Goal: Task Accomplishment & Management: Manage account settings

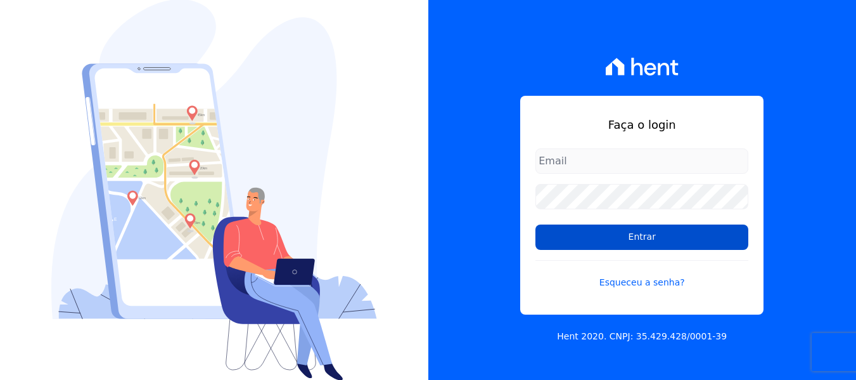
type input "simoneferreira@salgadoempreendimentos.com"
click at [557, 243] on input "Entrar" at bounding box center [642, 236] width 213 height 25
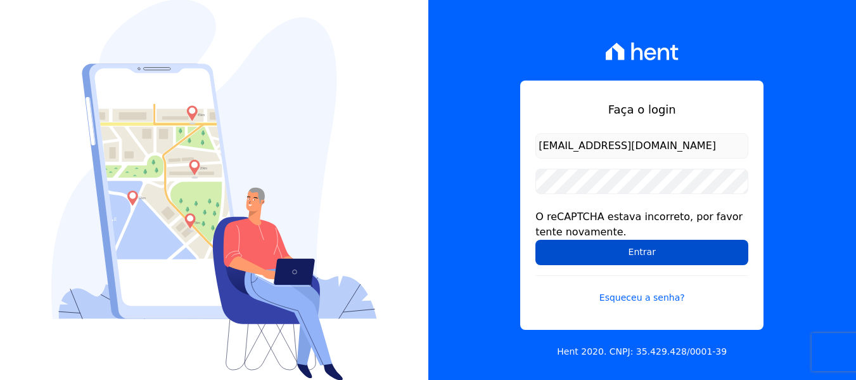
click at [655, 255] on input "Entrar" at bounding box center [642, 252] width 213 height 25
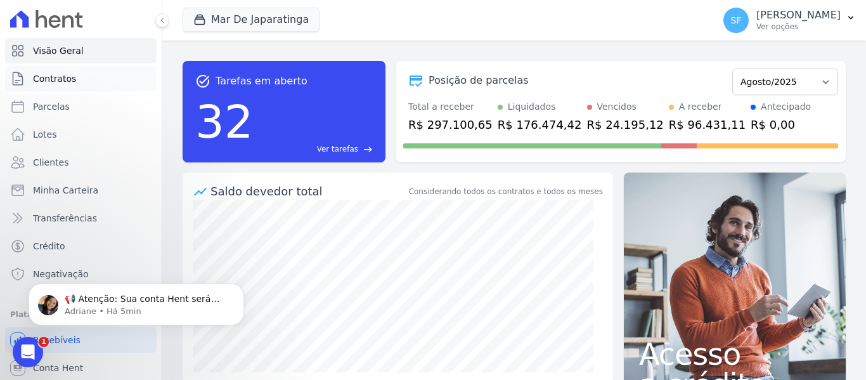
click at [42, 84] on span "Contratos" at bounding box center [54, 78] width 43 height 13
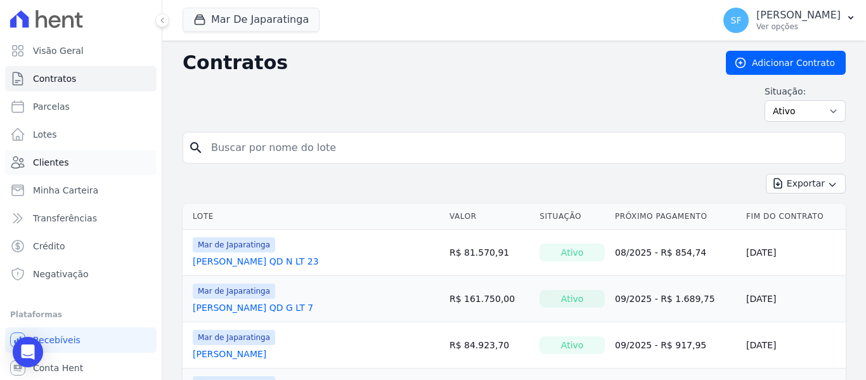
click at [46, 163] on span "Clientes" at bounding box center [50, 162] width 35 height 13
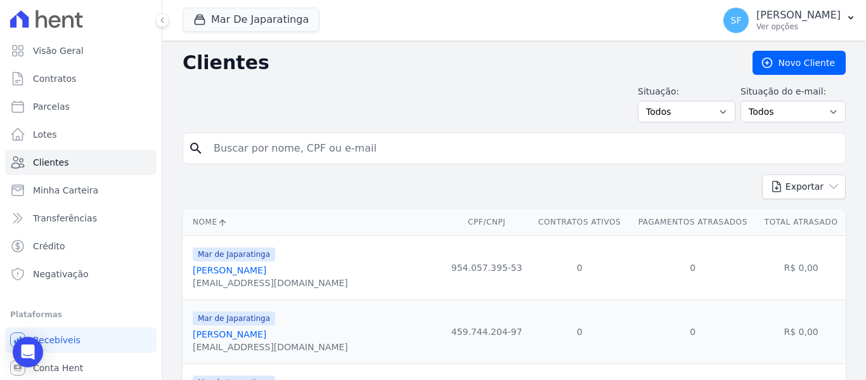
click at [284, 148] on input "search" at bounding box center [523, 148] width 634 height 25
drag, startPoint x: 284, startPoint y: 148, endPoint x: 238, endPoint y: 147, distance: 46.3
click at [238, 147] on input "search" at bounding box center [523, 148] width 634 height 25
type input "08698009573"
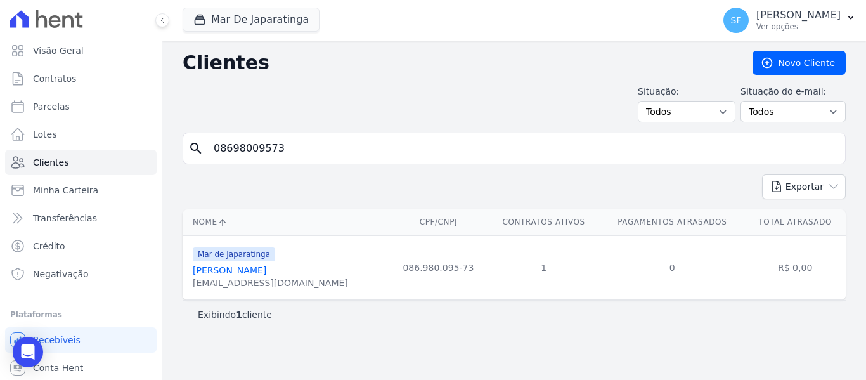
click at [366, 147] on input "08698009573" at bounding box center [523, 148] width 634 height 25
type input "0"
paste input "786.751.544-53"
type input "786.751.544-53"
click at [242, 274] on link "Cleilda Terto Da Silva" at bounding box center [246, 270] width 106 height 10
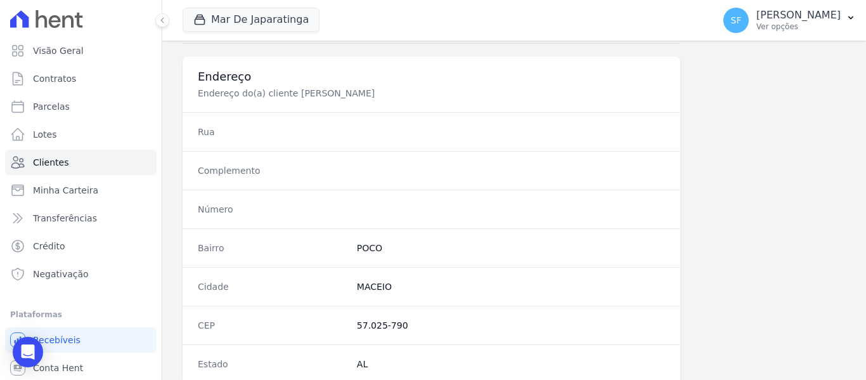
scroll to position [816, 0]
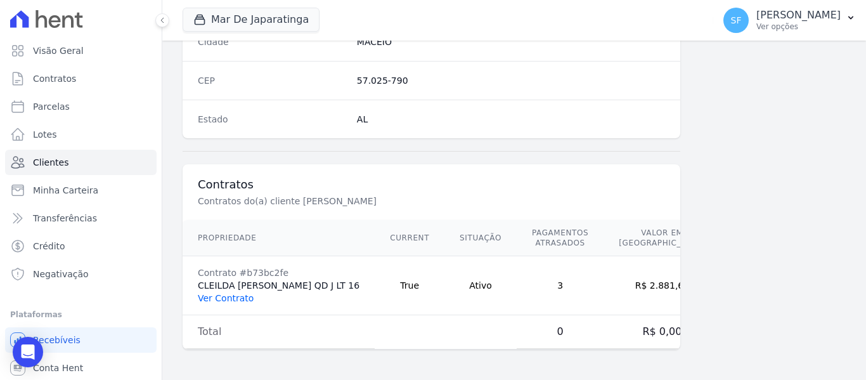
click at [219, 301] on link "Ver Contrato" at bounding box center [226, 298] width 56 height 10
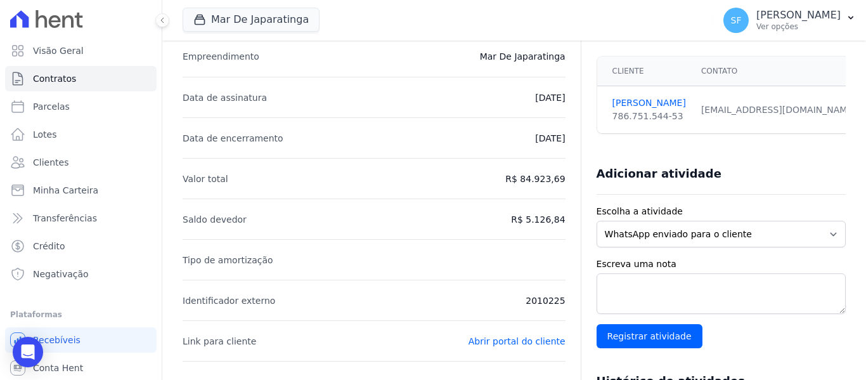
scroll to position [63, 0]
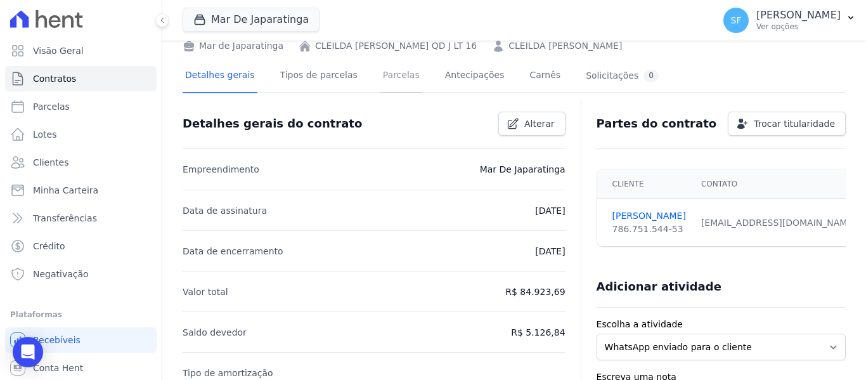
click at [385, 81] on link "Parcelas" at bounding box center [401, 77] width 42 height 34
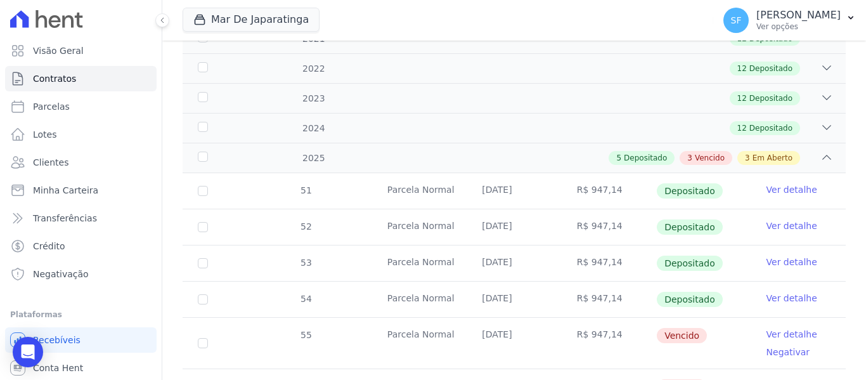
click at [800, 151] on div "5 Depositado 3 Vencido 3 Em Aberto" at bounding box center [546, 158] width 573 height 14
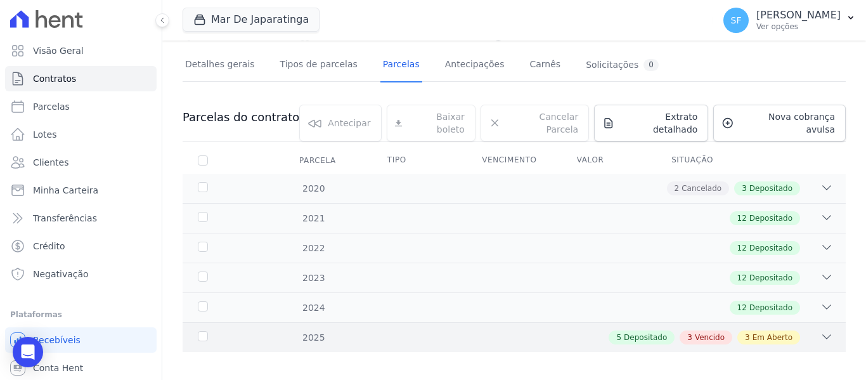
click at [343, 330] on div "5 Depositado 3 Vencido 3 Em Aberto" at bounding box center [546, 337] width 573 height 14
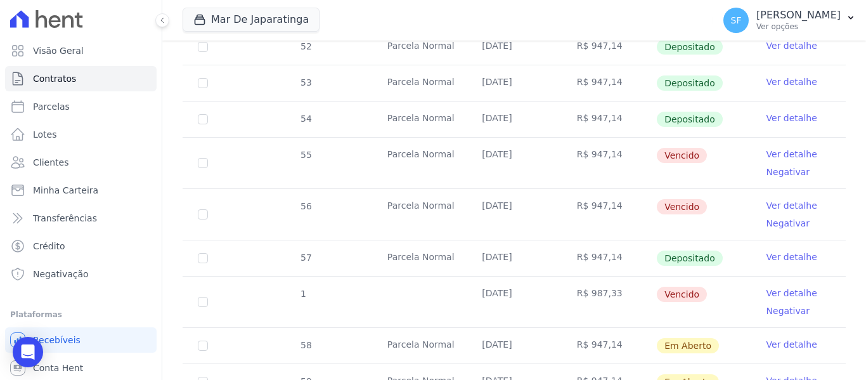
scroll to position [454, 0]
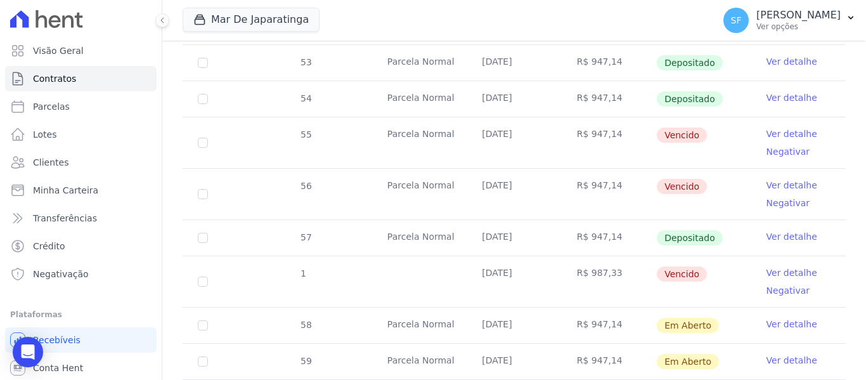
click at [777, 127] on link "Ver detalhe" at bounding box center [791, 133] width 51 height 13
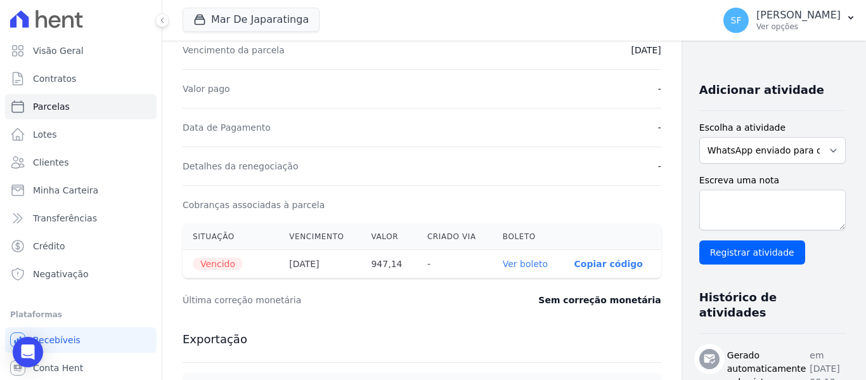
scroll to position [317, 0]
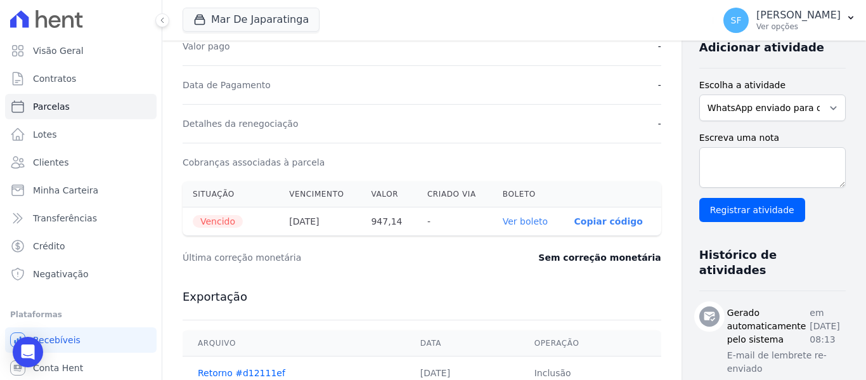
click at [492, 219] on th "Ver boleto" at bounding box center [528, 221] width 72 height 29
click at [503, 223] on link "Ver boleto" at bounding box center [525, 221] width 45 height 10
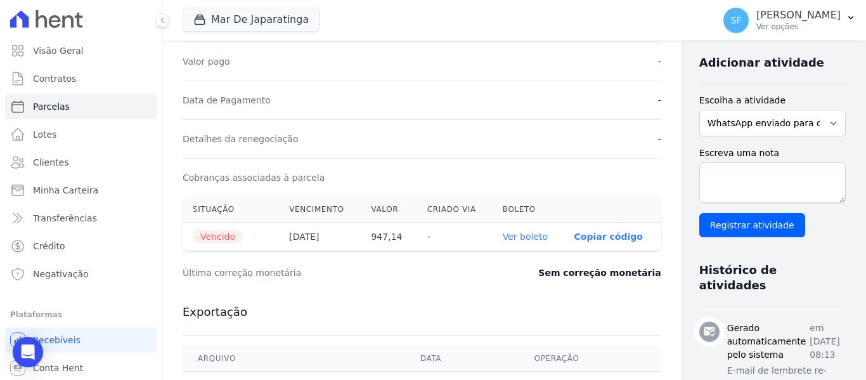
scroll to position [190, 0]
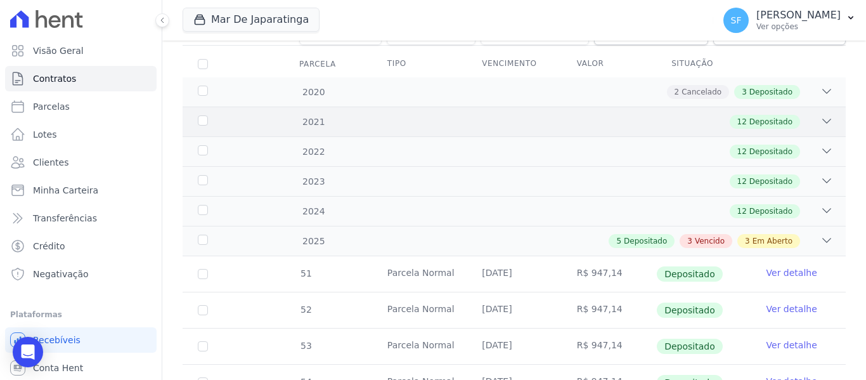
scroll to position [190, 0]
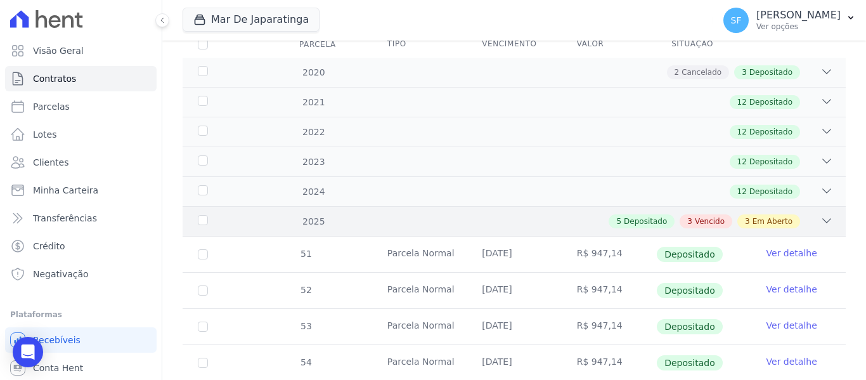
click at [752, 215] on span "Em Aberto" at bounding box center [772, 220] width 40 height 11
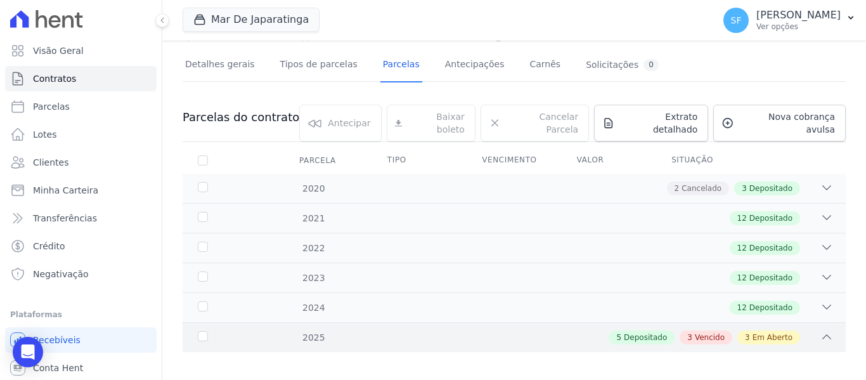
click at [823, 330] on icon at bounding box center [826, 336] width 13 height 13
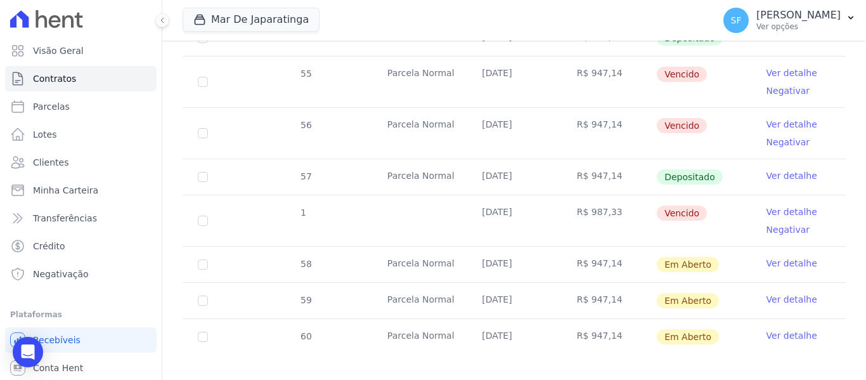
scroll to position [517, 0]
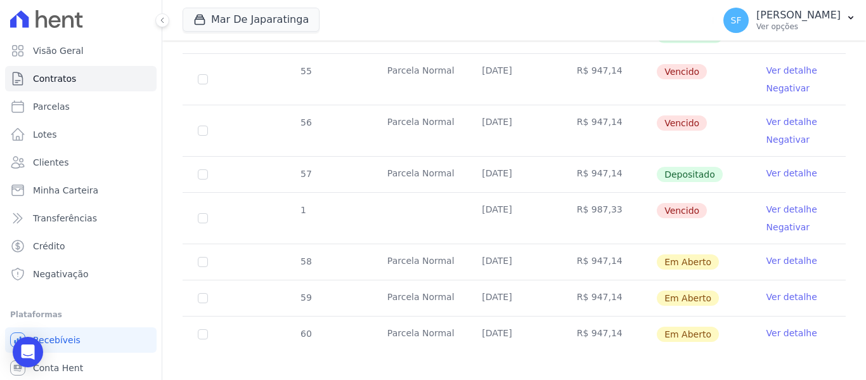
click at [782, 222] on link "Negativar" at bounding box center [788, 227] width 44 height 10
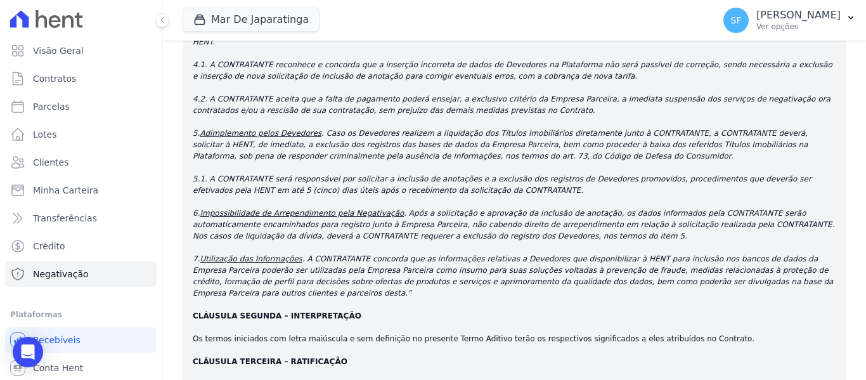
scroll to position [2472, 0]
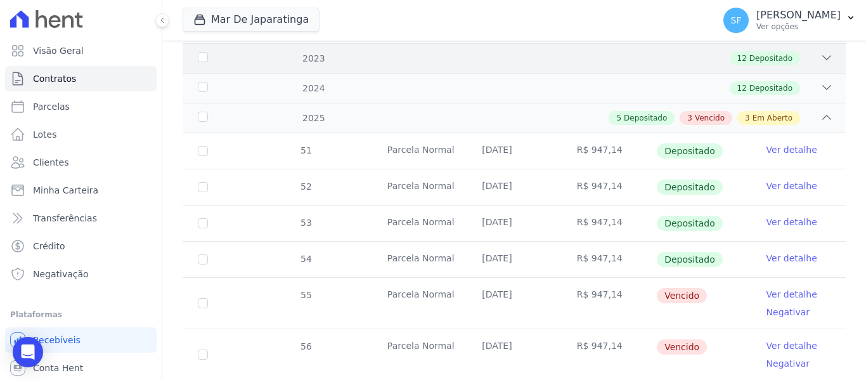
scroll to position [264, 0]
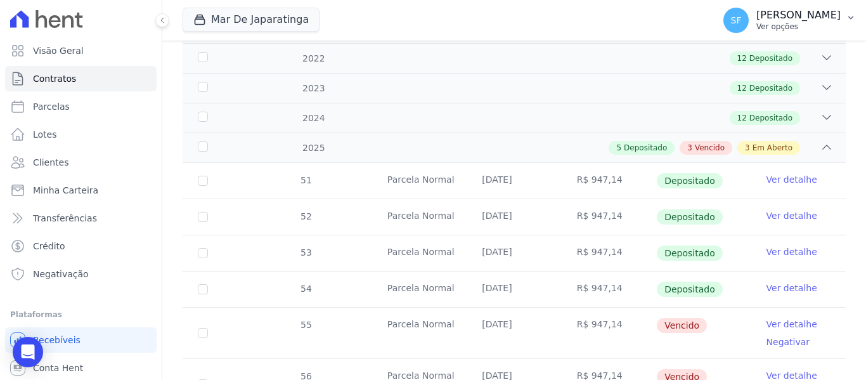
click at [810, 13] on p "[PERSON_NAME]" at bounding box center [798, 15] width 84 height 13
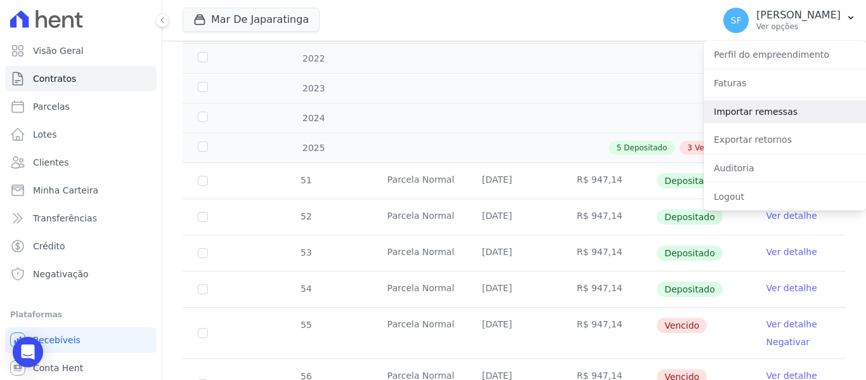
click at [786, 116] on link "Importar remessas" at bounding box center [784, 111] width 162 height 23
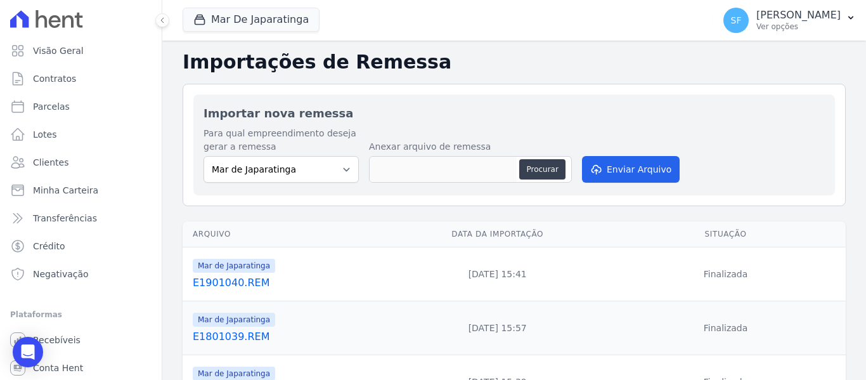
click at [251, 283] on link "E1901040.REM" at bounding box center [288, 282] width 191 height 15
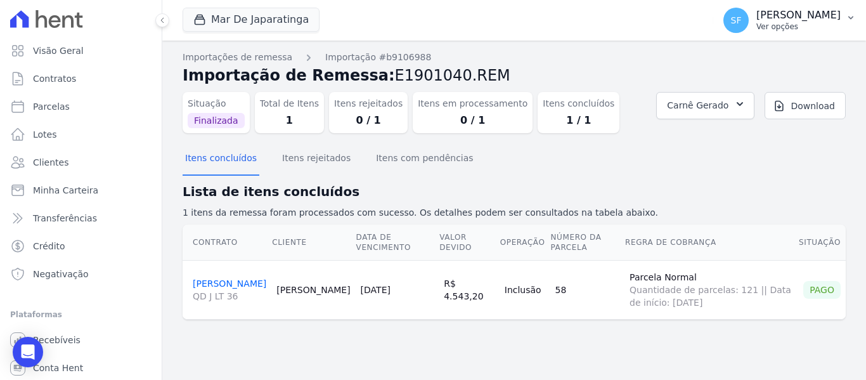
click at [805, 26] on p "Ver opções" at bounding box center [798, 27] width 84 height 10
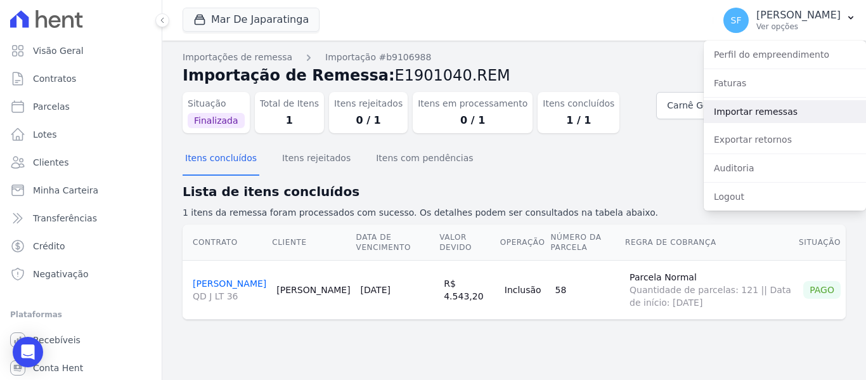
click at [771, 117] on link "Importar remessas" at bounding box center [784, 111] width 162 height 23
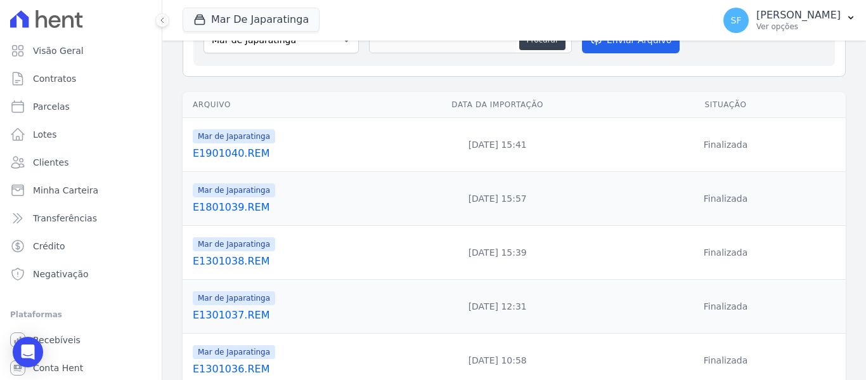
scroll to position [190, 0]
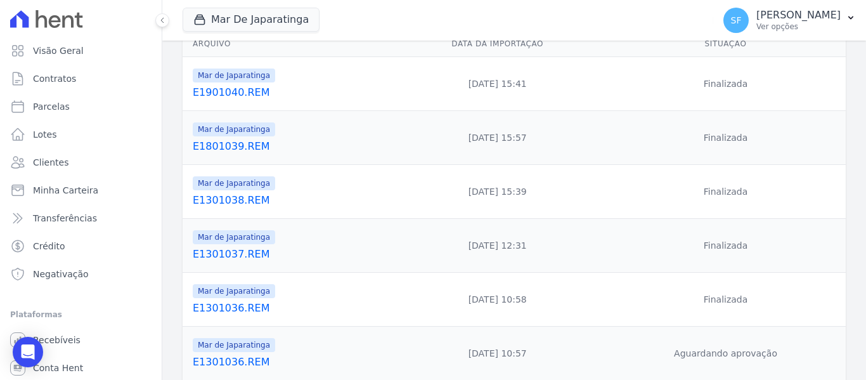
click at [212, 89] on link "E1901040.REM" at bounding box center [288, 92] width 191 height 15
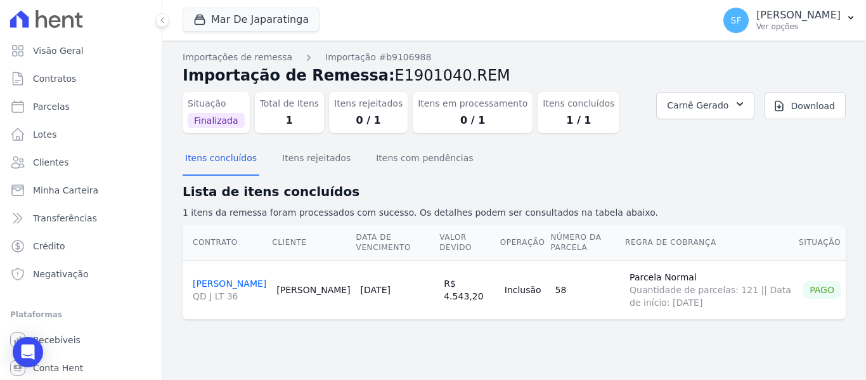
click at [750, 183] on h2 "Lista de itens concluídos" at bounding box center [514, 191] width 663 height 19
click at [754, 181] on section "Itens concluídos Itens rejeitados Itens com pendências Lista de itens concluído…" at bounding box center [514, 241] width 663 height 196
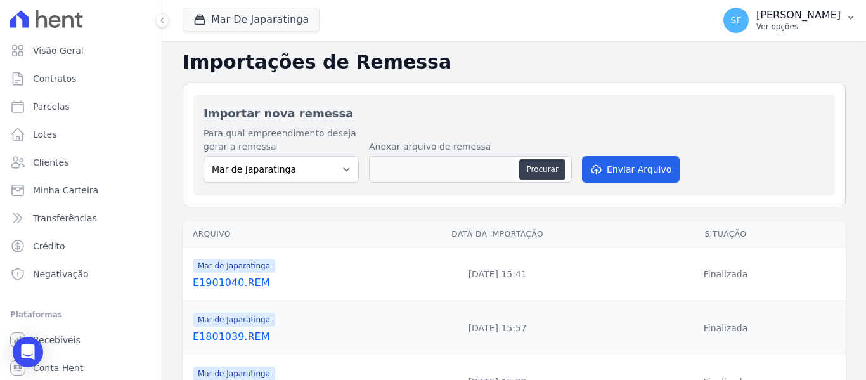
click at [835, 27] on p "Ver opções" at bounding box center [798, 27] width 84 height 10
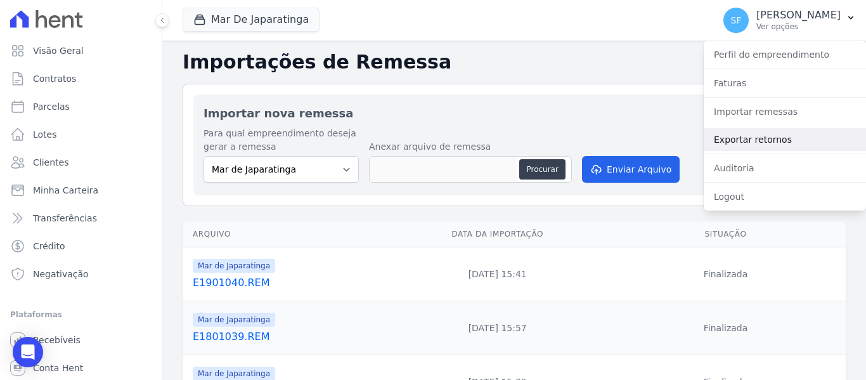
click at [741, 146] on link "Exportar retornos" at bounding box center [784, 139] width 162 height 23
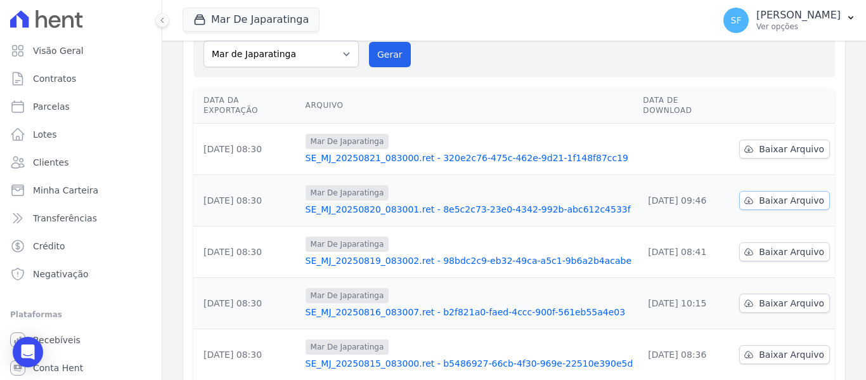
scroll to position [127, 0]
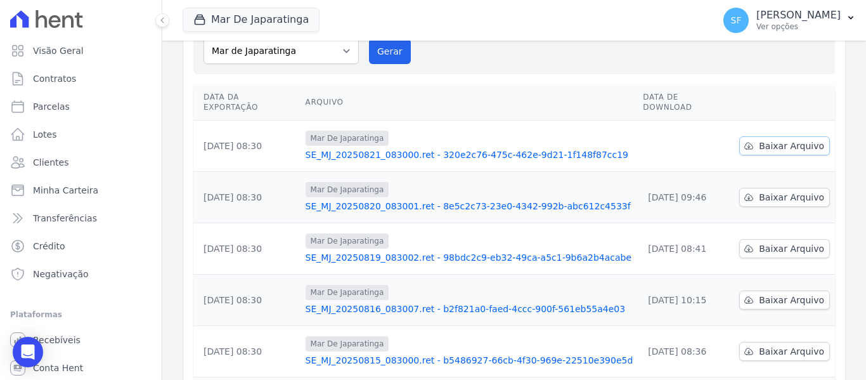
click at [786, 139] on span "Baixar Arquivo" at bounding box center [791, 145] width 65 height 13
click at [417, 148] on link "SE_MJ_20250821_083000.ret - 320e2c76-475c-462e-9d21-1f148f87cc19" at bounding box center [469, 154] width 328 height 13
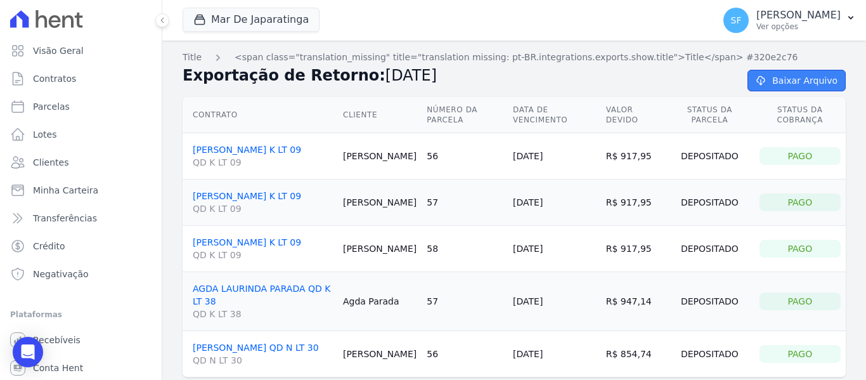
click at [782, 81] on link "Baixar Arquivo" at bounding box center [796, 81] width 98 height 22
click at [66, 188] on span "Minha Carteira" at bounding box center [65, 190] width 65 height 13
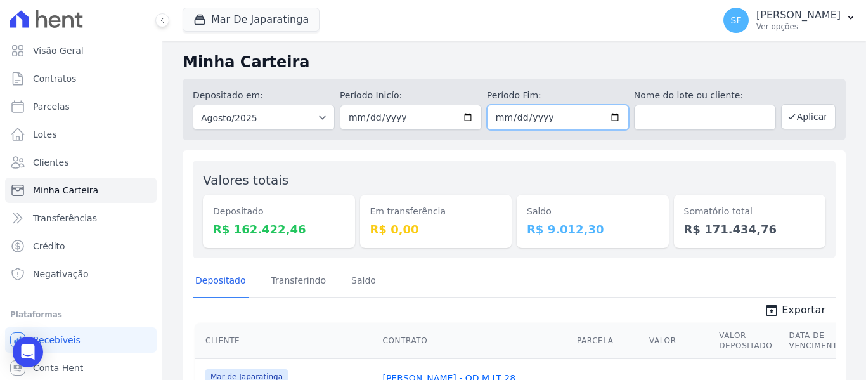
click at [610, 114] on input "2025-08-31" at bounding box center [558, 117] width 142 height 25
type input "2025-08-21"
click at [800, 126] on button "Aplicar" at bounding box center [808, 116] width 55 height 25
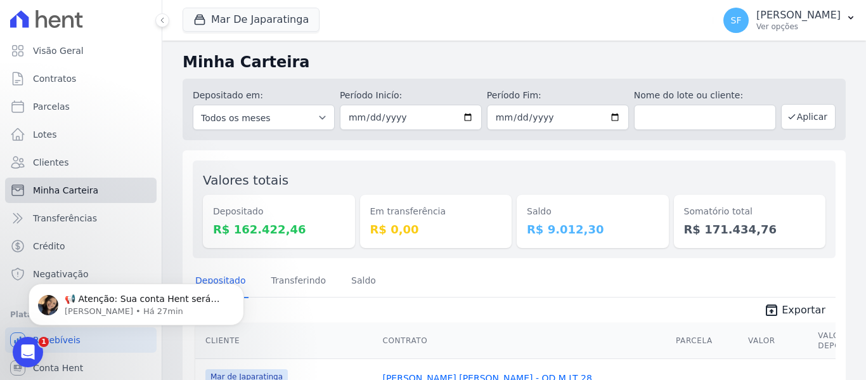
click at [52, 189] on span "Minha Carteira" at bounding box center [65, 190] width 65 height 13
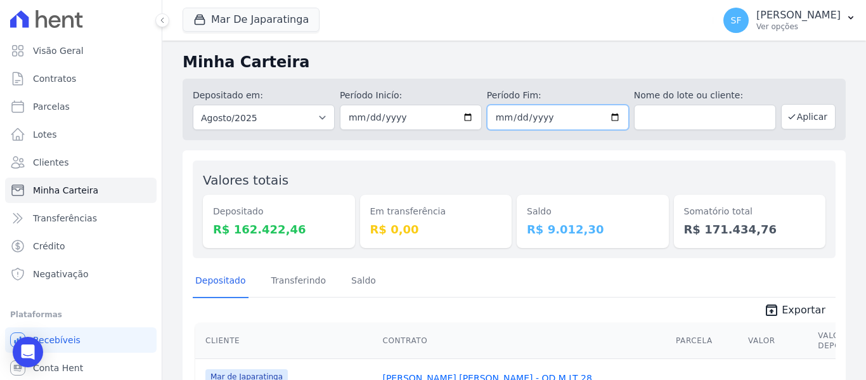
click at [612, 115] on input "[DATE]" at bounding box center [558, 117] width 142 height 25
type input "[DATE]"
click at [794, 116] on button "Aplicar" at bounding box center [808, 116] width 55 height 25
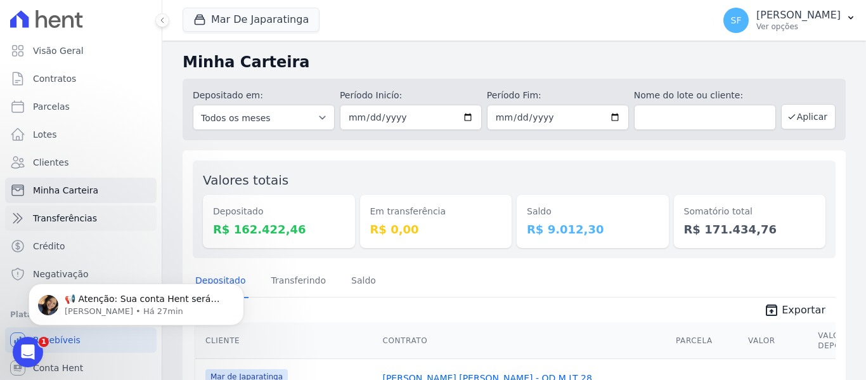
click at [65, 222] on span "Transferências" at bounding box center [65, 218] width 64 height 13
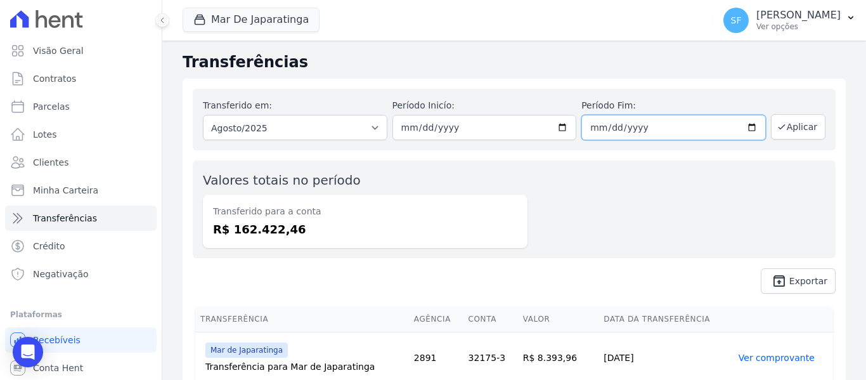
click at [748, 131] on input "[DATE]" at bounding box center [673, 127] width 184 height 25
type input "[DATE]"
click at [782, 129] on button "Aplicar" at bounding box center [798, 126] width 55 height 25
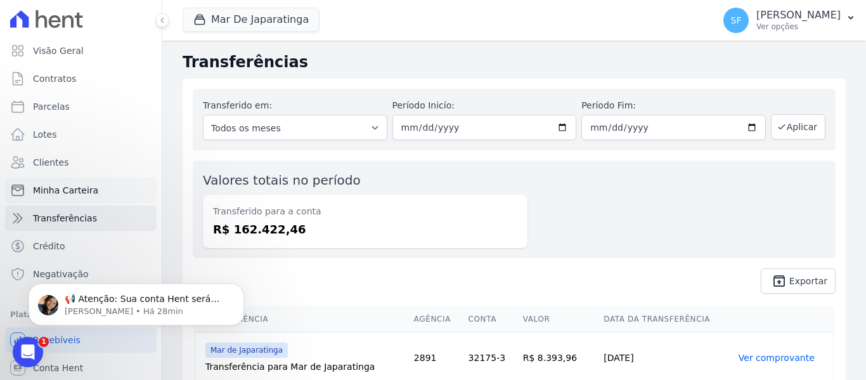
click at [87, 197] on link "Minha Carteira" at bounding box center [80, 189] width 151 height 25
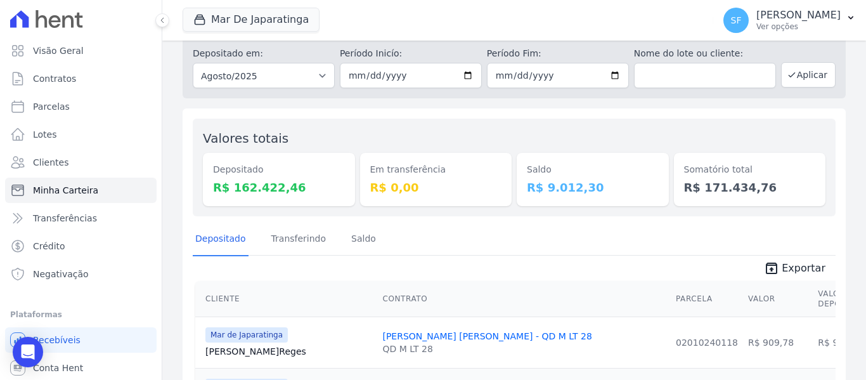
scroll to position [63, 0]
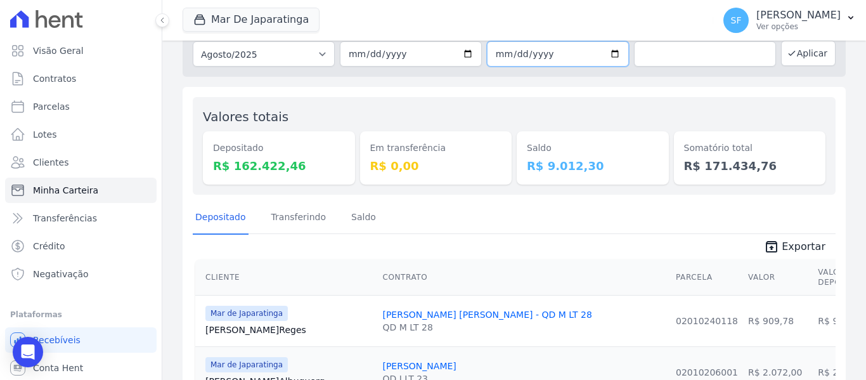
click at [610, 48] on input "2025-08-31" at bounding box center [558, 53] width 142 height 25
type input "[DATE]"
click at [799, 57] on button "Aplicar" at bounding box center [808, 53] width 55 height 25
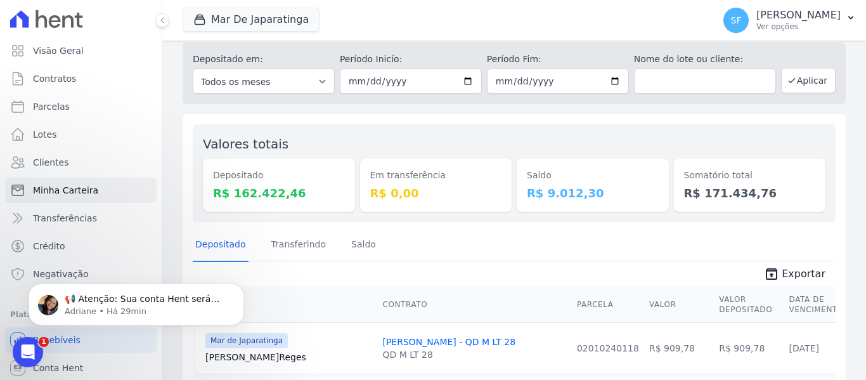
scroll to position [9, 0]
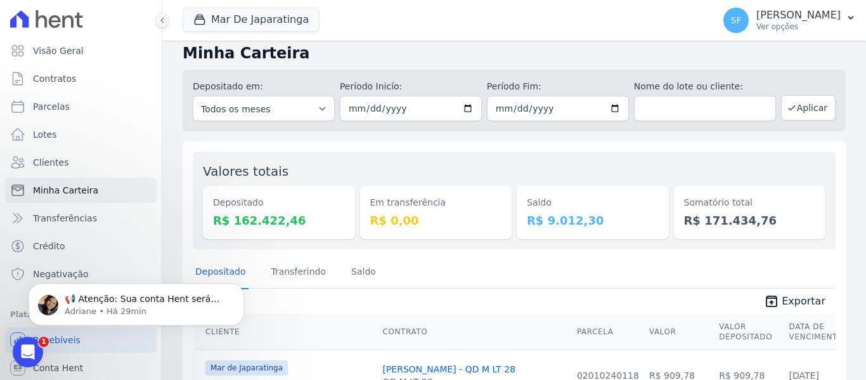
click at [609, 109] on input "[DATE]" at bounding box center [558, 108] width 142 height 25
type input "[DATE]"
click at [610, 107] on input "2025-08-21" at bounding box center [558, 108] width 142 height 25
click at [458, 104] on input "2025-08-01" at bounding box center [411, 108] width 142 height 25
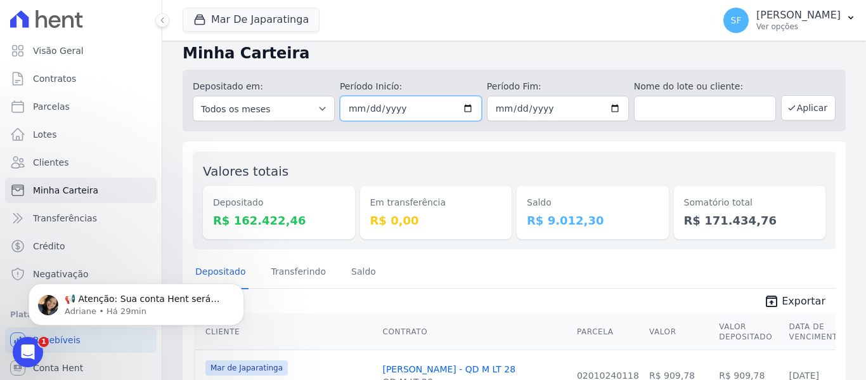
type input "2025-08-20"
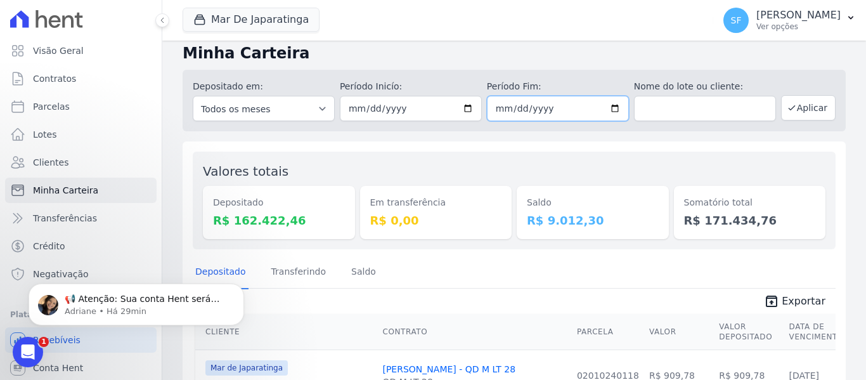
click at [612, 110] on input "2025-08-21" at bounding box center [558, 108] width 142 height 25
type input "2025-08-20"
click at [809, 110] on button "Aplicar" at bounding box center [808, 107] width 55 height 25
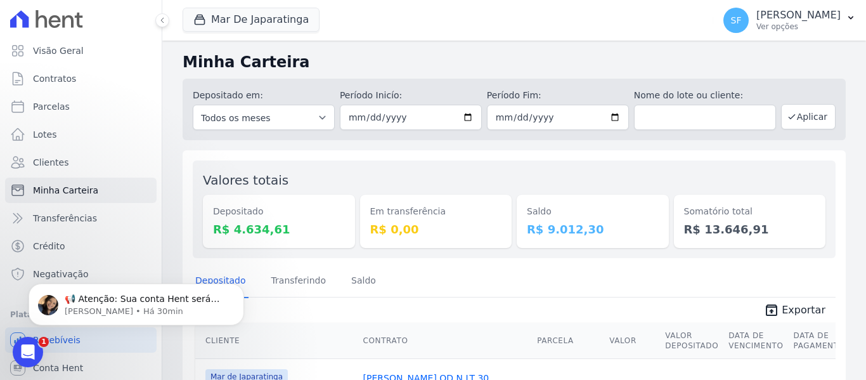
drag, startPoint x: 490, startPoint y: 158, endPoint x: 479, endPoint y: 150, distance: 14.0
click at [461, 117] on input "[DATE]" at bounding box center [411, 117] width 142 height 25
type input "[DATE]"
click at [804, 120] on button "Aplicar" at bounding box center [808, 116] width 55 height 25
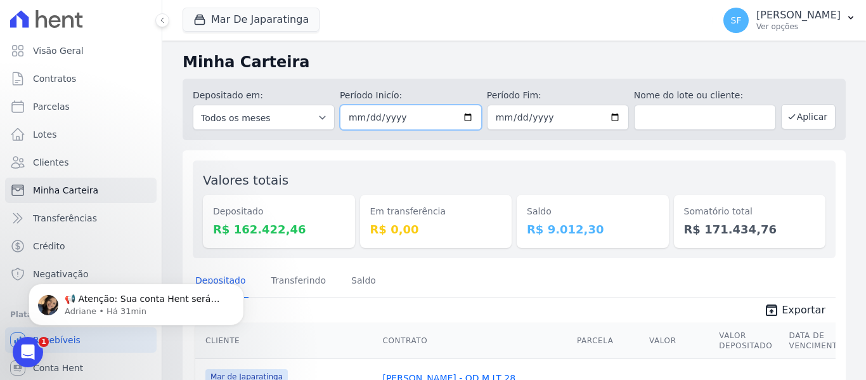
click at [466, 120] on input "[DATE]" at bounding box center [411, 117] width 142 height 25
click at [536, 170] on div "Valores totais Depositado R$ 162.422,46 Em transferência R$ 0,00 [GEOGRAPHIC_DA…" at bounding box center [514, 209] width 643 height 98
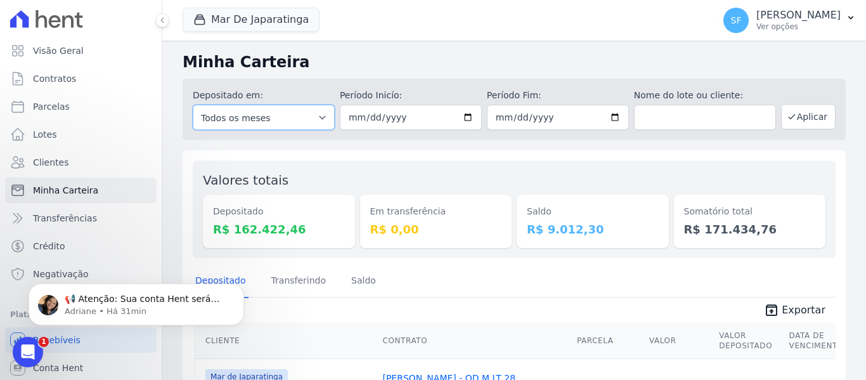
click at [321, 115] on select "Todos os meses Outubro/2020 Novembro/2020 Dezembro/2020 [GEOGRAPHIC_DATA]/2021 …" at bounding box center [264, 117] width 142 height 25
click at [387, 167] on div "Valores totais Depositado R$ 162.422,46 Em transferência R$ 0,00 [GEOGRAPHIC_DA…" at bounding box center [514, 209] width 643 height 98
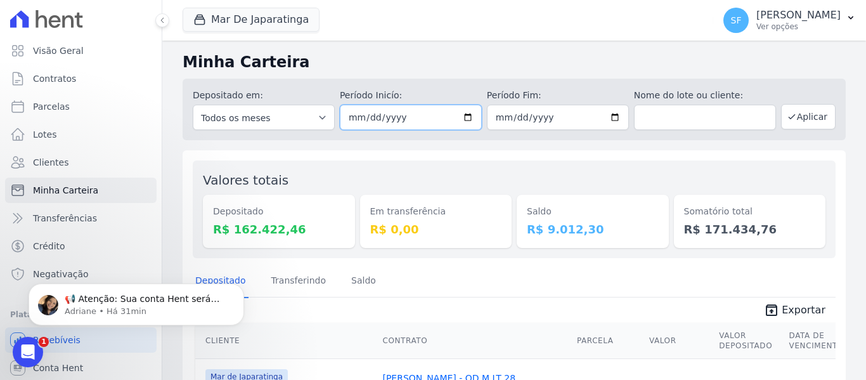
click at [465, 117] on input "[DATE]" at bounding box center [411, 117] width 142 height 25
type input "[DATE]"
click at [816, 118] on button "Aplicar" at bounding box center [808, 116] width 55 height 25
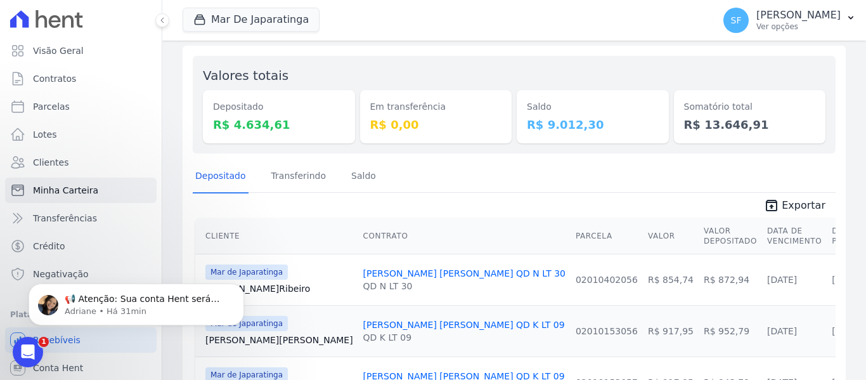
scroll to position [127, 0]
